Goal: Information Seeking & Learning: Learn about a topic

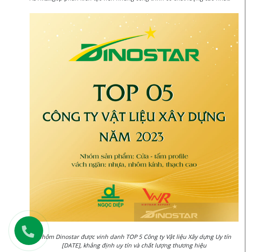
scroll to position [2308, 0]
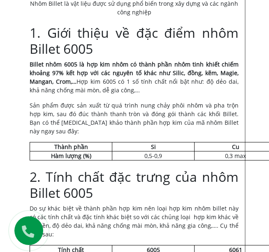
scroll to position [396, 0]
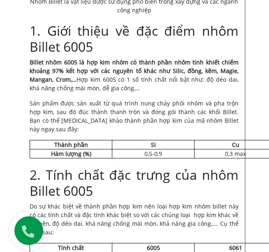
drag, startPoint x: 154, startPoint y: 177, endPoint x: 108, endPoint y: 174, distance: 46.1
click at [108, 174] on span "2. Tính chất đặc trưng của nhôm Billet 6005" at bounding box center [134, 182] width 209 height 33
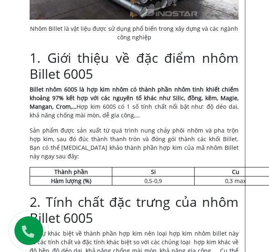
scroll to position [368, 0]
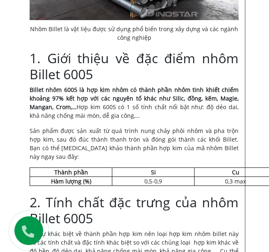
drag, startPoint x: 197, startPoint y: 107, endPoint x: 198, endPoint y: 117, distance: 9.5
click at [198, 117] on p "Billet nhôm 6005 là hợp kim nhôm có thành phần nhôm tinh khiết chiếm khoảng 97%…" at bounding box center [134, 102] width 209 height 34
copy span "độ dẻo dai, khả năng chống mài mòn, dễ gia công,…"
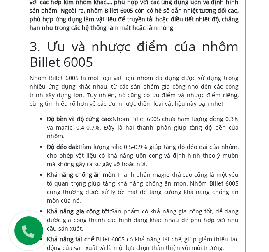
scroll to position [775, 0]
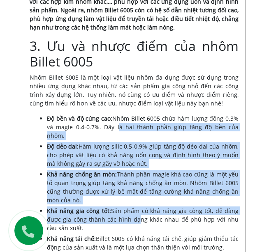
drag, startPoint x: 109, startPoint y: 115, endPoint x: 134, endPoint y: 203, distance: 91.6
click at [134, 203] on ul "Độ bền và độ cứng cao: Nhôm Billet 6005 chứa hàm lượng đồng 0.3% và magie 0.4-0…" at bounding box center [142, 183] width 191 height 138
click at [134, 207] on span "Sản phẩm có khả năng gia công tốt, dễ dàng được gia công thành các hình dạng kh…" at bounding box center [142, 219] width 191 height 25
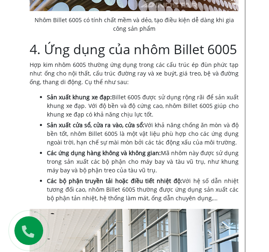
scroll to position [1195, 0]
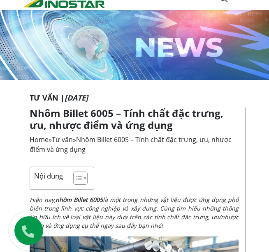
scroll to position [0, 0]
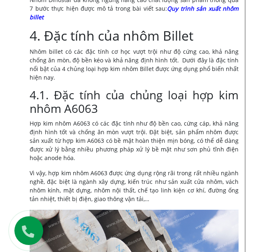
scroll to position [1647, 0]
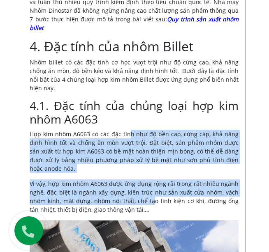
drag, startPoint x: 129, startPoint y: 101, endPoint x: 148, endPoint y: 165, distance: 66.8
click at [148, 165] on div "Nội dung Toggle 1. Định nghĩa thuật ngữ nhôm Billet 2. Tính chất và Cấu trúc 3.…" at bounding box center [134, 220] width 209 height 3370
click at [148, 180] on span "Vì vậy, hợp kim nhôm A6063 được ứng dụng rộng rãi trong rất nhiều ngành nghề, đ…" at bounding box center [134, 197] width 209 height 34
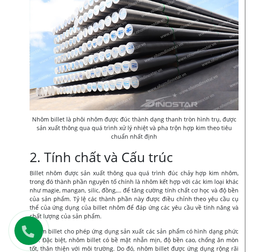
scroll to position [514, 0]
